Goal: Transaction & Acquisition: Purchase product/service

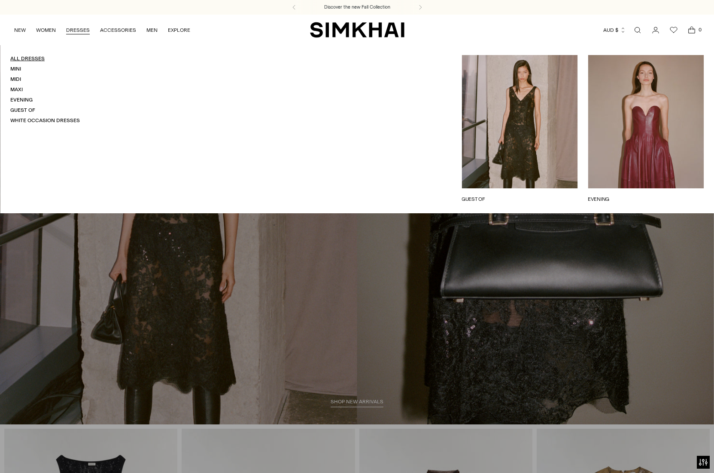
click at [37, 57] on link "All Dresses" at bounding box center [27, 58] width 34 height 6
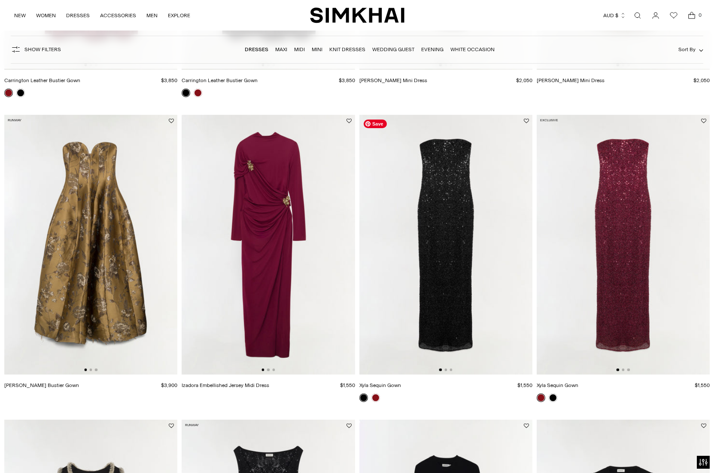
scroll to position [633, 0]
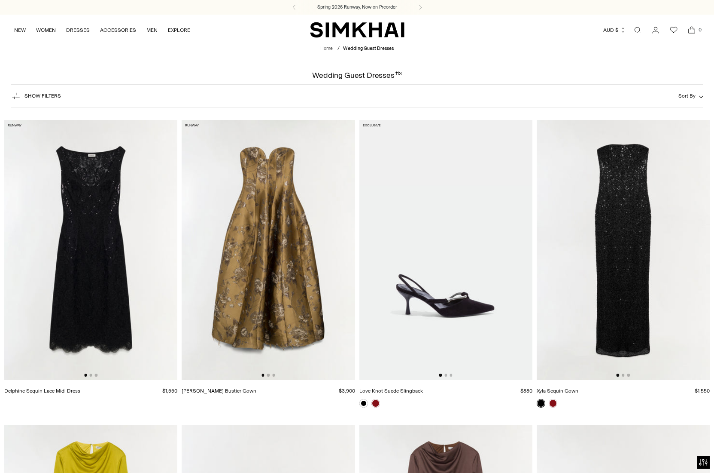
scroll to position [1860, 0]
